Goal: Transaction & Acquisition: Purchase product/service

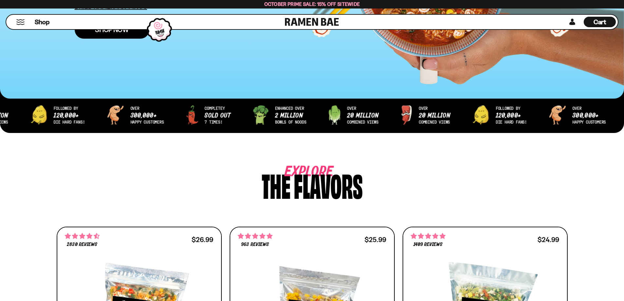
scroll to position [98, 0]
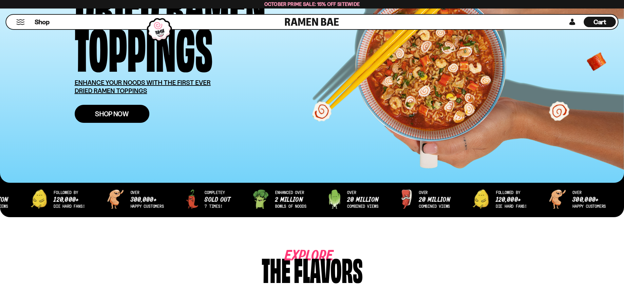
click at [110, 111] on span "Shop Now" at bounding box center [112, 113] width 34 height 7
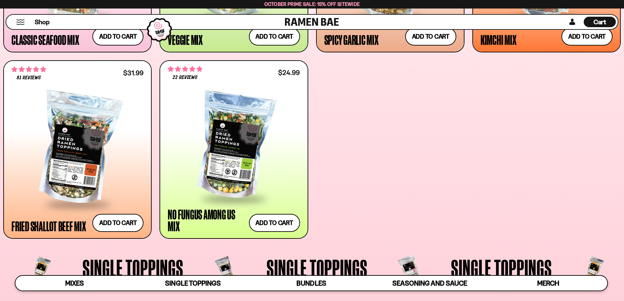
scroll to position [459, 0]
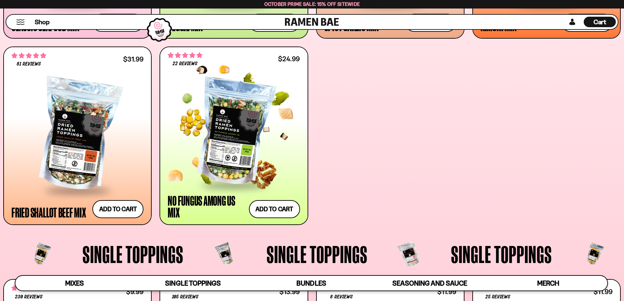
click at [224, 147] on div at bounding box center [234, 132] width 132 height 105
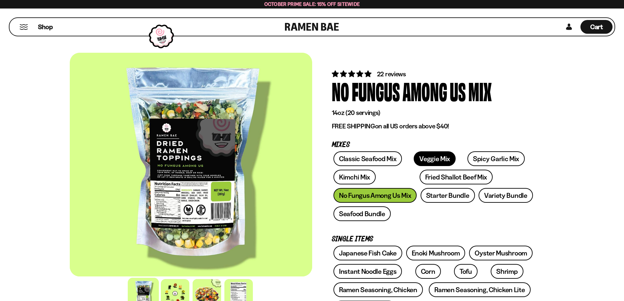
click at [418, 157] on link "Veggie Mix" at bounding box center [435, 158] width 42 height 15
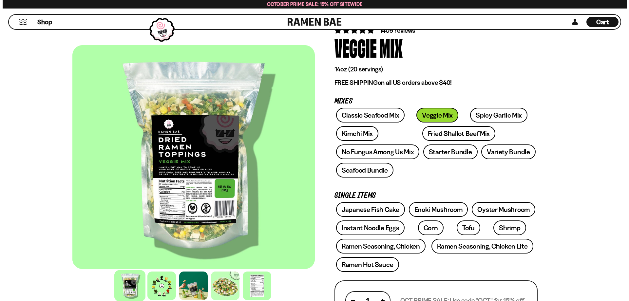
scroll to position [131, 0]
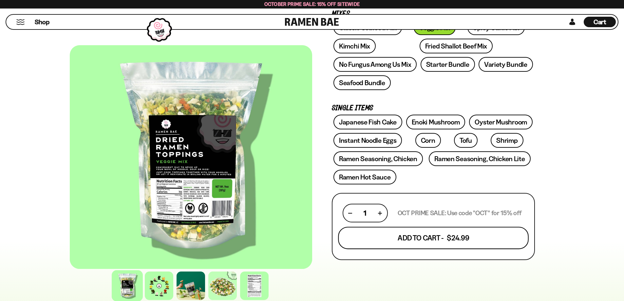
click at [401, 235] on button "Add To Cart - $24.99" at bounding box center [433, 238] width 191 height 22
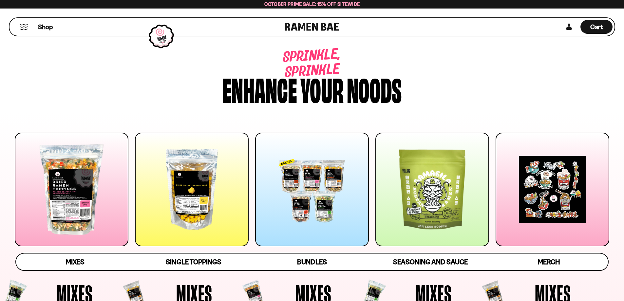
scroll to position [459, 0]
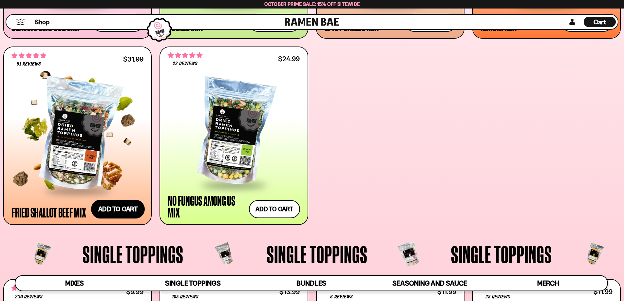
click at [121, 207] on button "Add to cart Add ― Regular price $31.99 Regular price Sale price $31.99 Unit pri…" at bounding box center [118, 209] width 54 height 19
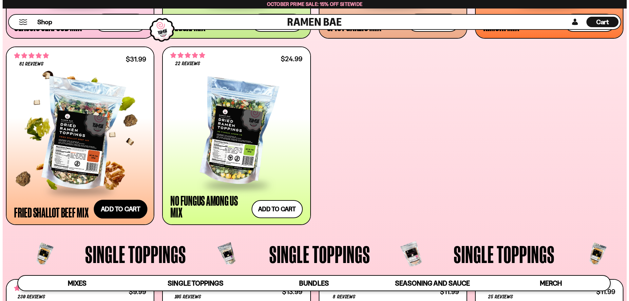
scroll to position [460, 0]
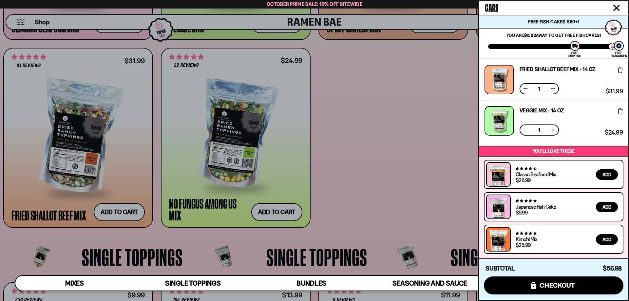
click at [382, 104] on div at bounding box center [314, 150] width 629 height 301
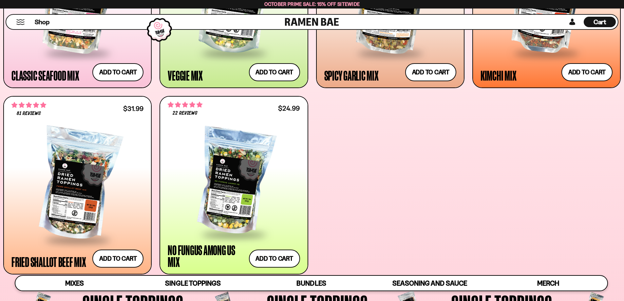
scroll to position [328, 0]
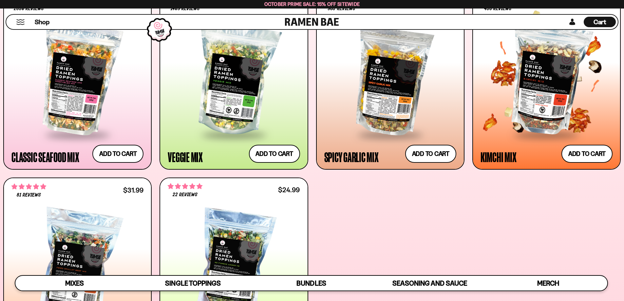
click at [535, 90] on div at bounding box center [547, 79] width 132 height 109
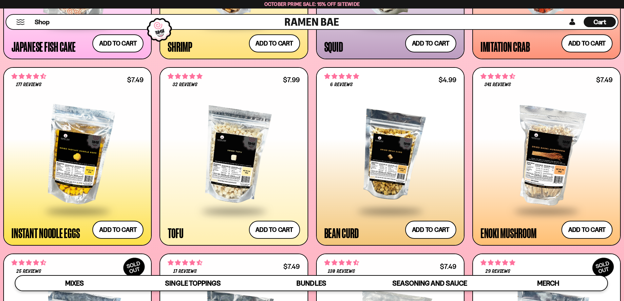
scroll to position [852, 0]
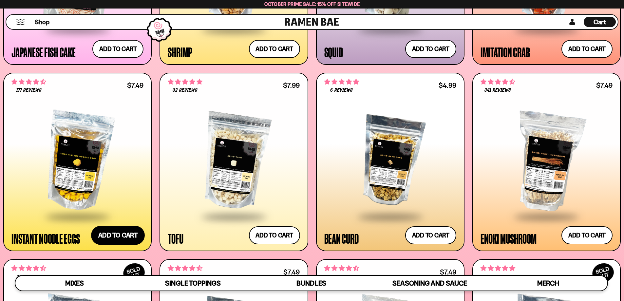
click at [120, 235] on button "Add to cart Add ― Regular price $7.49 Regular price Sale price $7.49 Unit price…" at bounding box center [118, 235] width 54 height 19
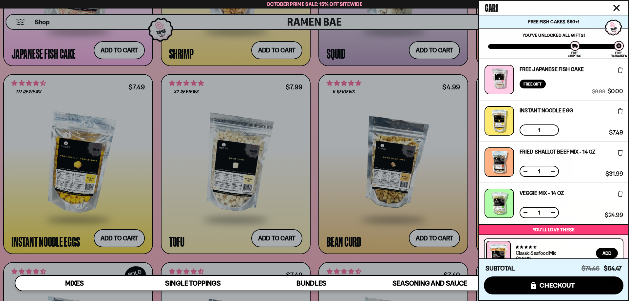
scroll to position [79, 0]
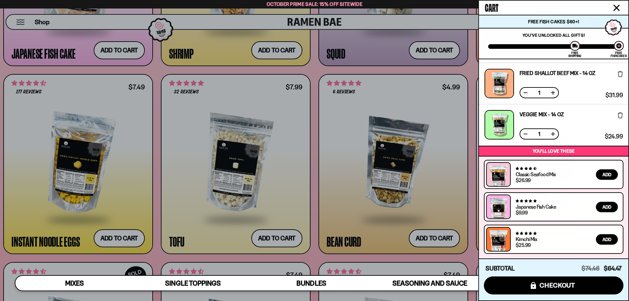
click at [321, 225] on div at bounding box center [314, 150] width 629 height 301
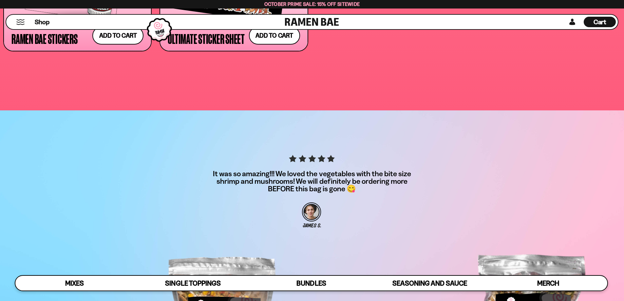
scroll to position [0, 0]
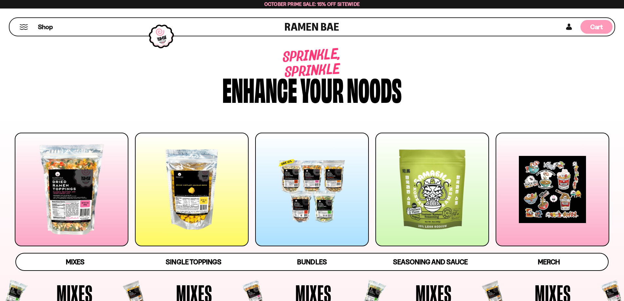
click at [594, 29] on span "Cart" at bounding box center [597, 27] width 13 height 8
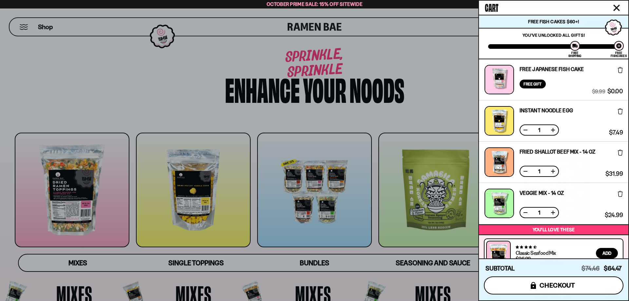
click at [552, 284] on span "checkout" at bounding box center [558, 285] width 36 height 7
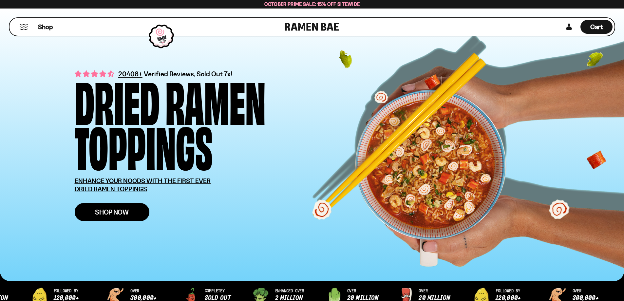
click at [105, 212] on span "Shop Now" at bounding box center [112, 212] width 34 height 7
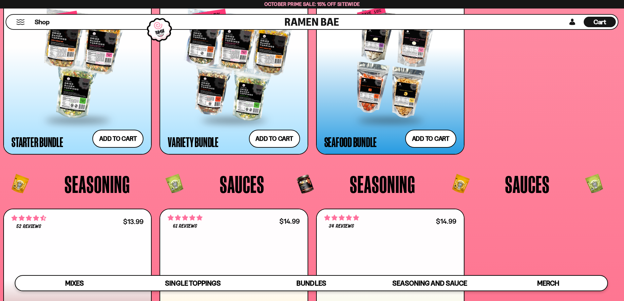
scroll to position [1835, 0]
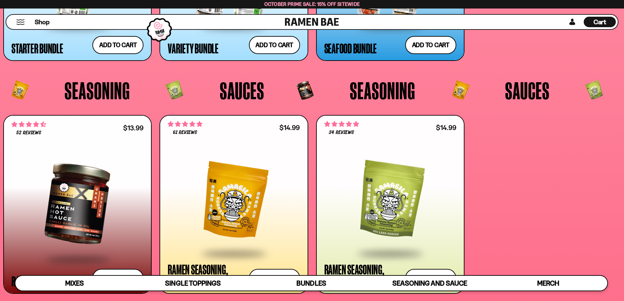
click at [588, 21] on div "Cart D0381C2F-513E-4F90-8A41-6F0A75DCBAAA" at bounding box center [600, 22] width 32 height 10
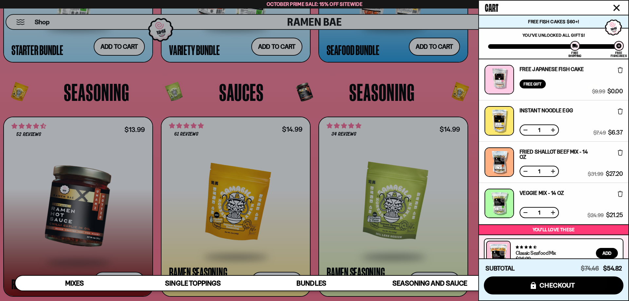
scroll to position [79, 0]
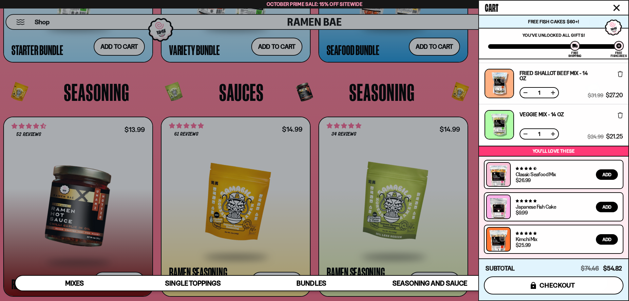
click at [557, 283] on span "checkout" at bounding box center [558, 285] width 36 height 7
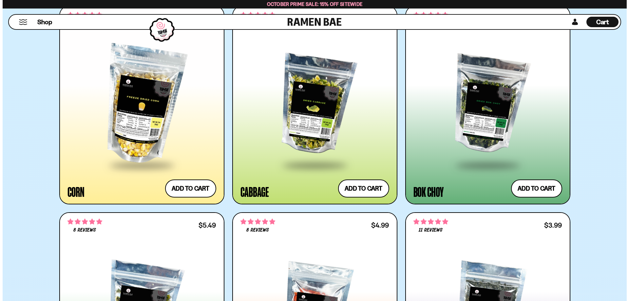
scroll to position [1835, 0]
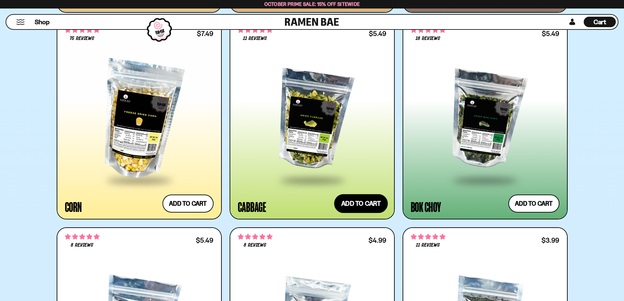
click at [352, 203] on button "Add to cart Add ― Regular price $5.49 Regular price Sale price $5.49 Unit price…" at bounding box center [361, 203] width 54 height 19
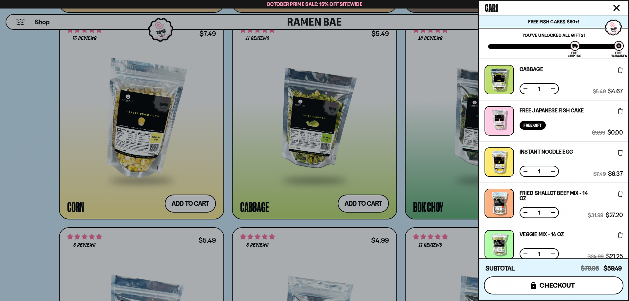
click at [543, 284] on span "checkout" at bounding box center [558, 285] width 36 height 7
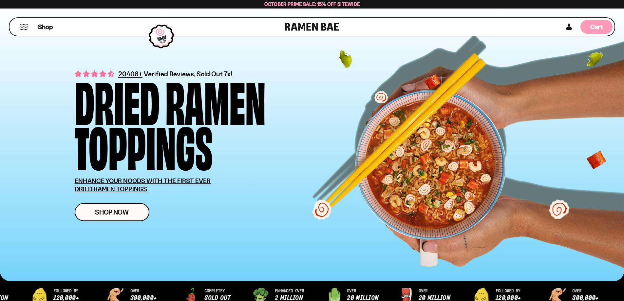
click at [597, 29] on span "Cart" at bounding box center [597, 27] width 13 height 8
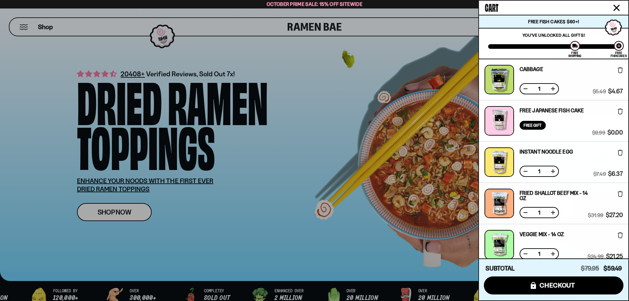
click at [620, 71] on icon at bounding box center [620, 70] width 5 height 6
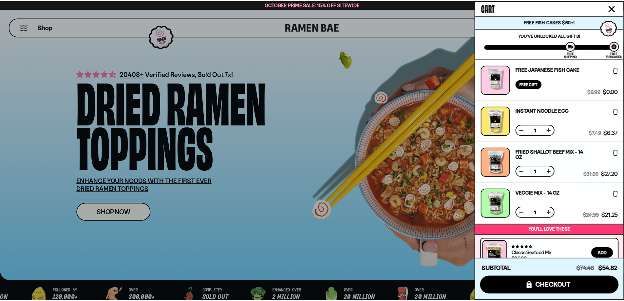
scroll to position [79, 0]
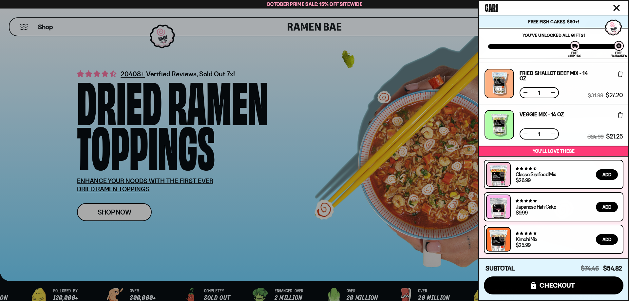
click at [249, 128] on div at bounding box center [314, 150] width 629 height 301
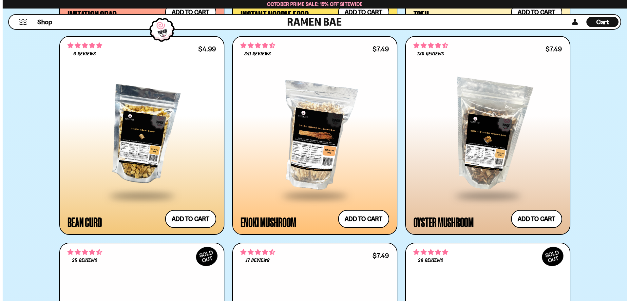
scroll to position [1409, 0]
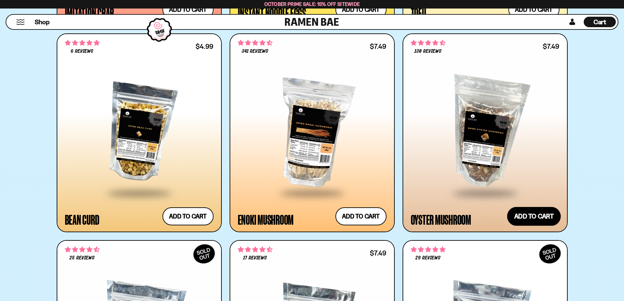
click at [525, 212] on button "Add to cart Add ― Regular price $7.49 Regular price Sale price $7.49 Unit price…" at bounding box center [534, 216] width 54 height 19
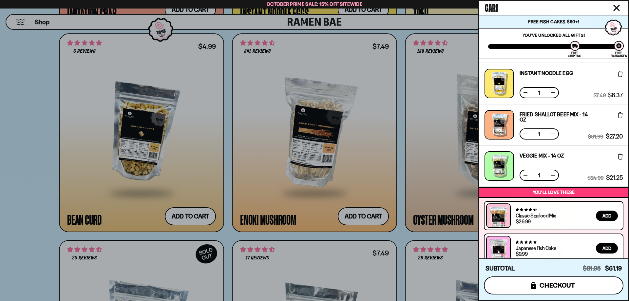
click at [556, 284] on span "checkout" at bounding box center [558, 285] width 36 height 7
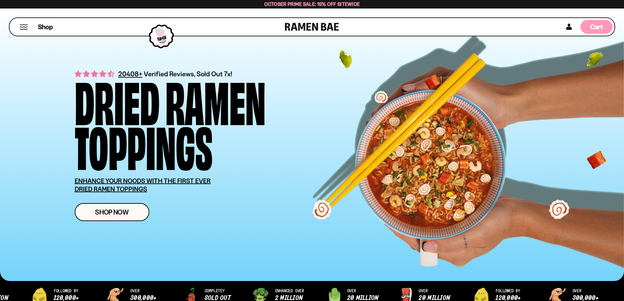
scroll to position [1409, 0]
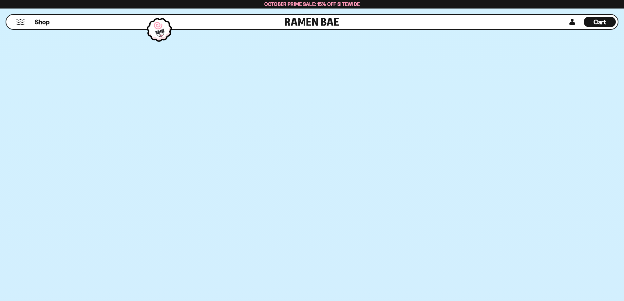
click at [588, 28] on div "Cart D0381C2F-513E-4F90-8A41-6F0A75DCBAAA" at bounding box center [600, 22] width 32 height 14
